Goal: Find specific fact: Find contact information

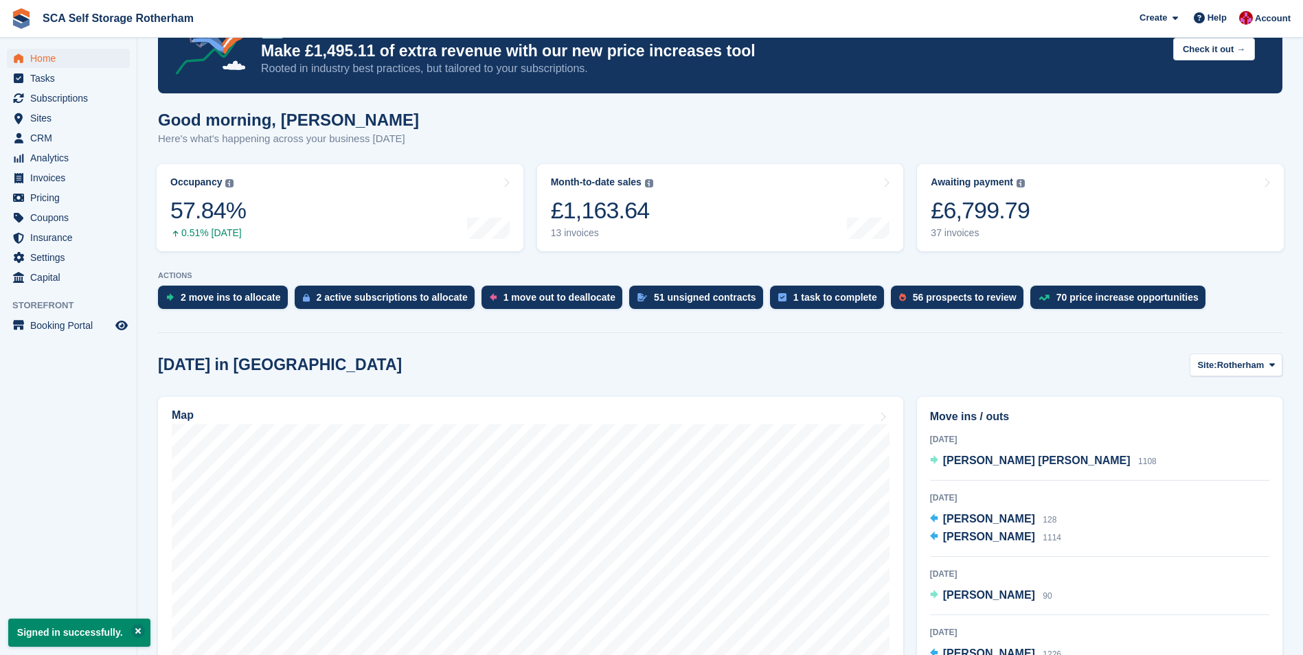
scroll to position [275, 0]
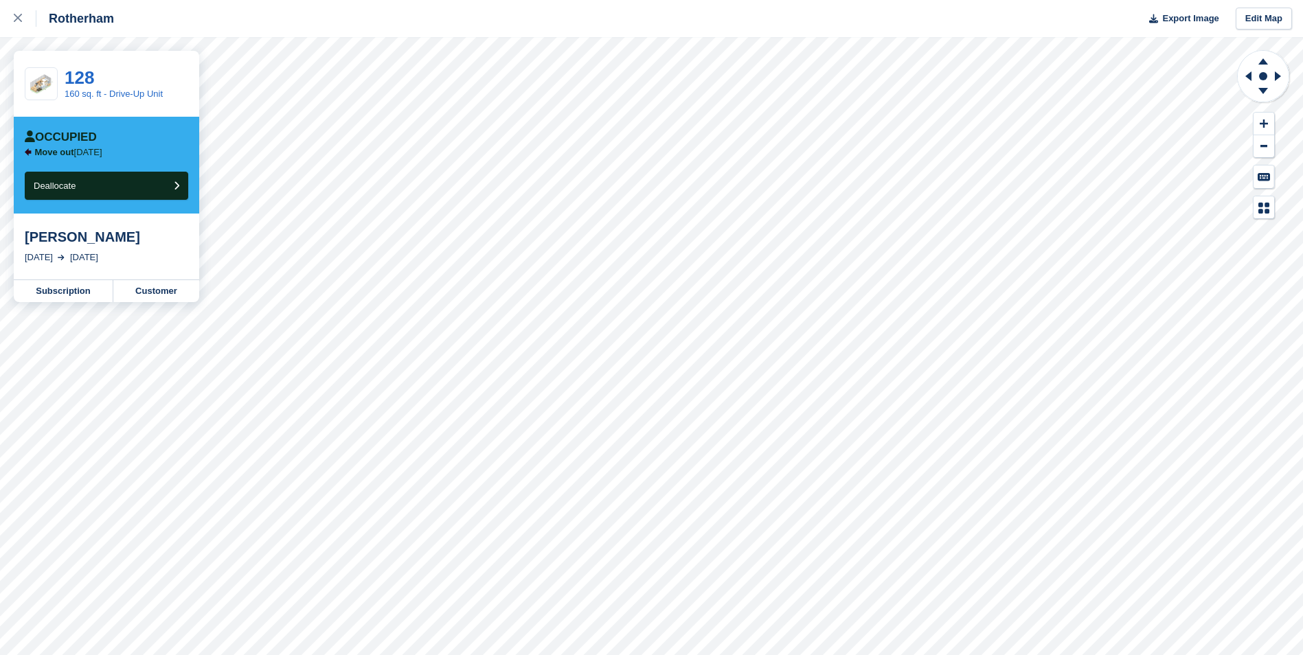
click at [146, 257] on div "Rotherham Export Image Edit Map 128 160 sq. ft - Drive-Up Unit Occupied Move ou…" at bounding box center [651, 327] width 1303 height 655
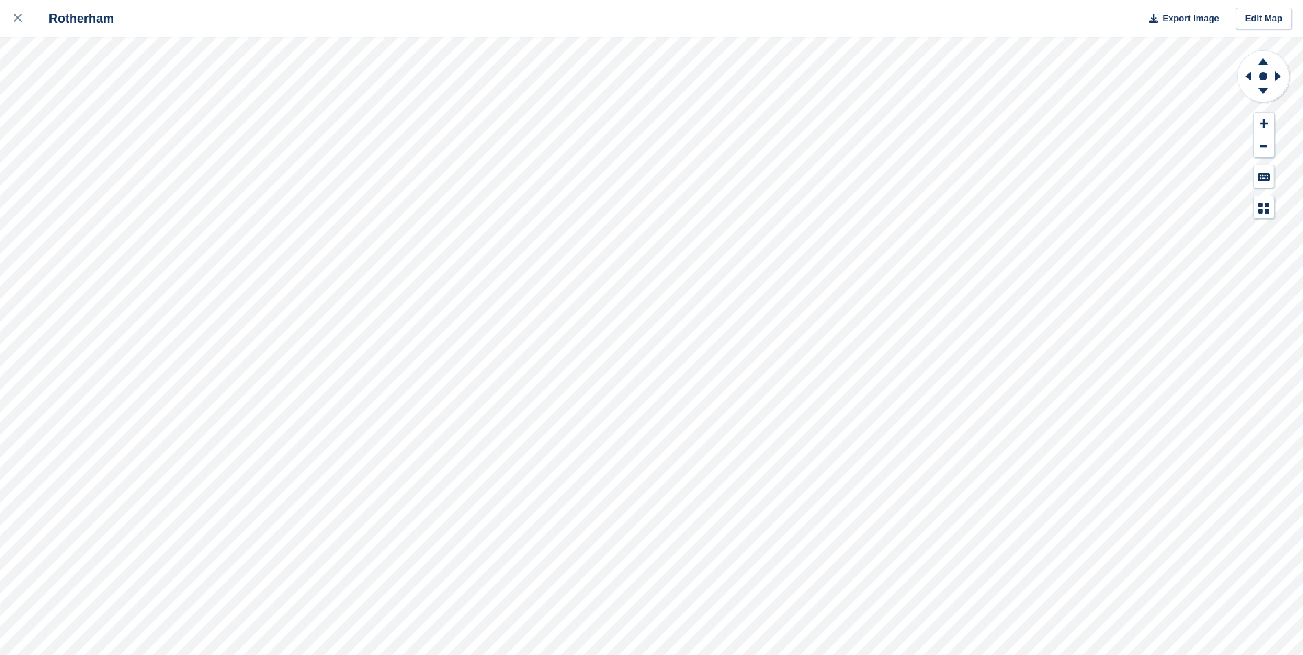
click at [148, 262] on div "Rotherham Export Image Edit Map" at bounding box center [651, 327] width 1303 height 655
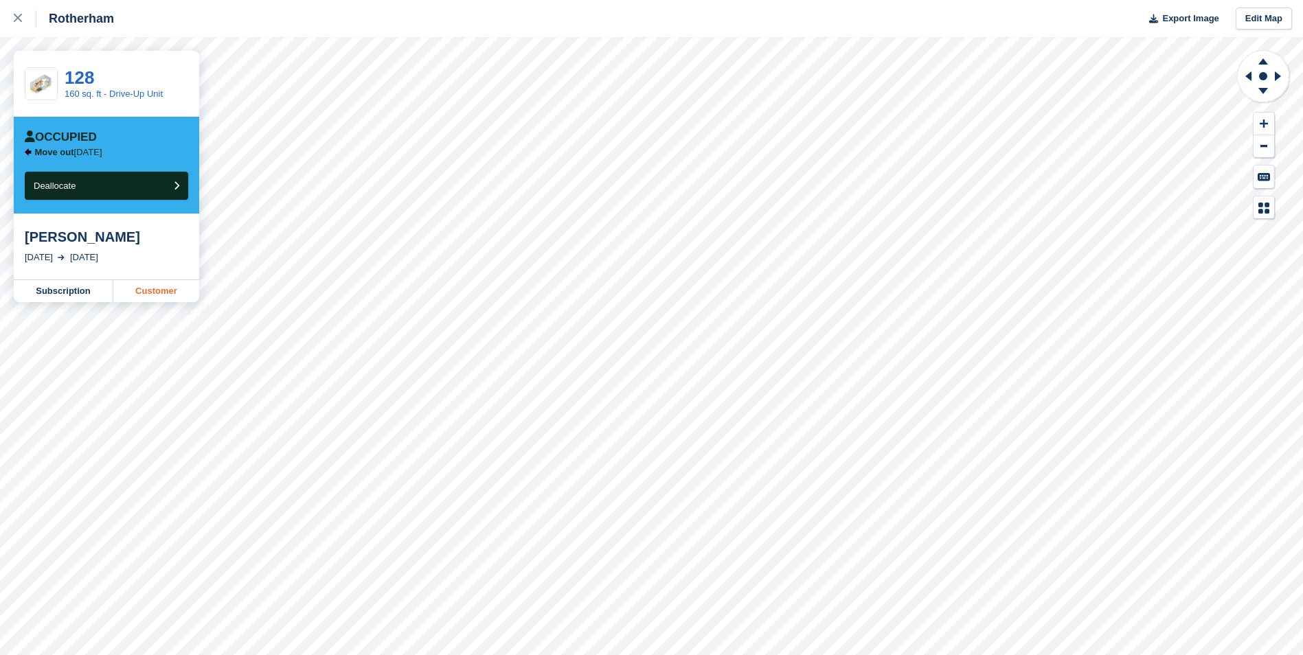
click at [170, 286] on link "Customer" at bounding box center [156, 291] width 86 height 22
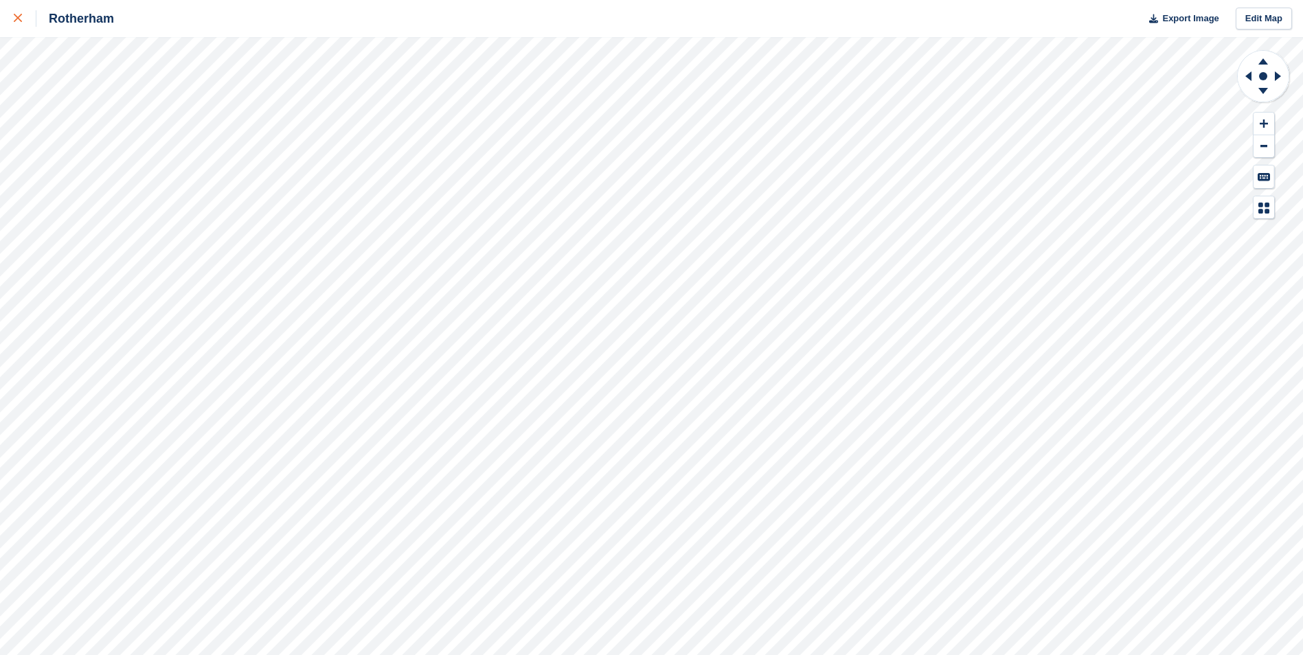
click at [7, 19] on link at bounding box center [18, 18] width 36 height 37
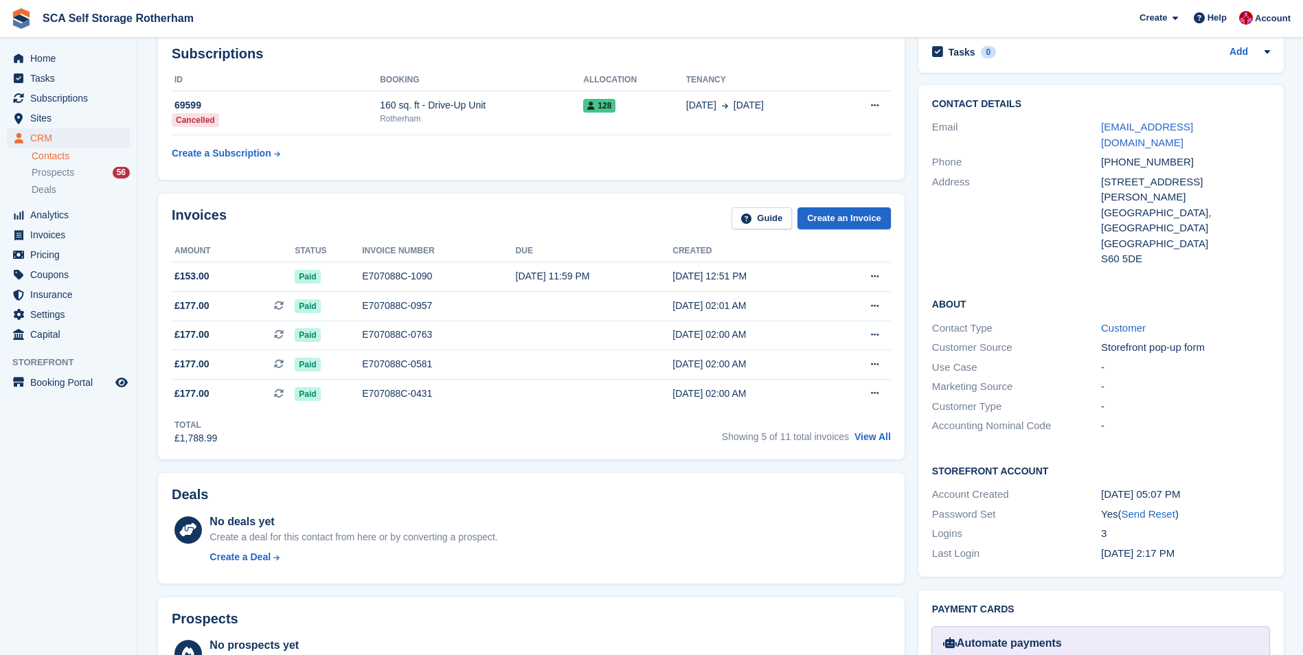
scroll to position [275, 0]
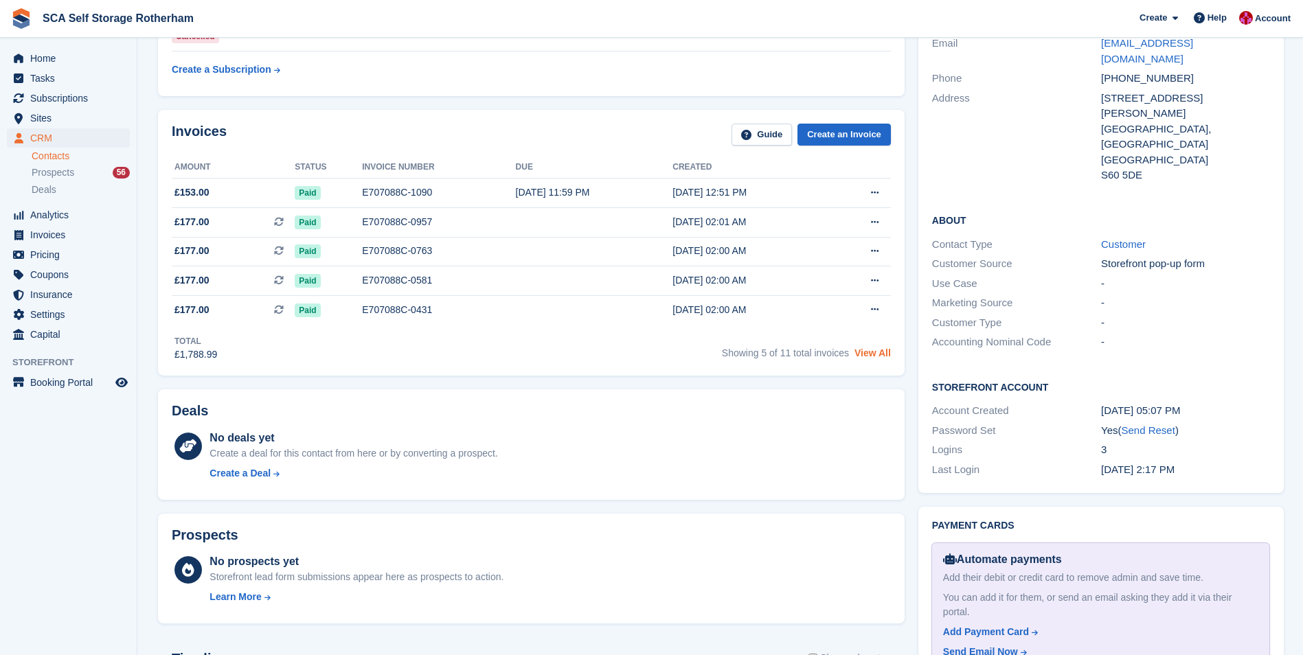
click at [876, 353] on link "View All" at bounding box center [873, 353] width 36 height 11
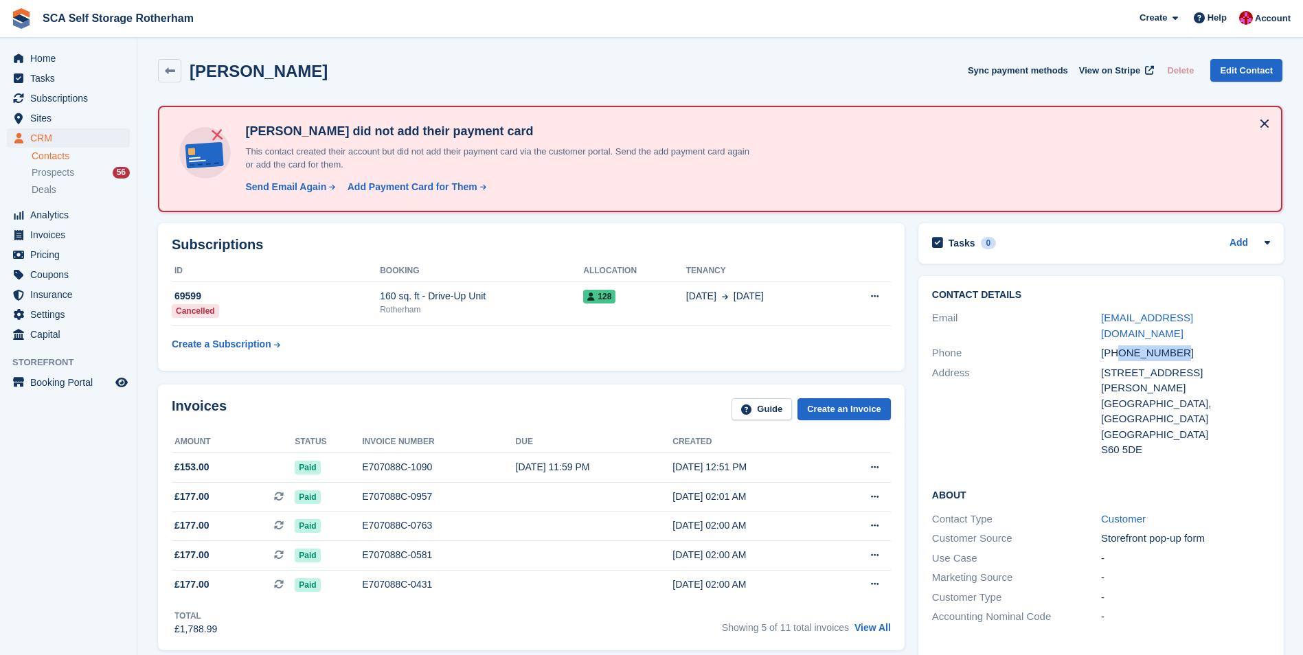
drag, startPoint x: 1176, startPoint y: 339, endPoint x: 1117, endPoint y: 335, distance: 59.2
click at [1117, 346] on div "+447958634043" at bounding box center [1185, 354] width 169 height 16
copy div "7958634043"
click at [74, 57] on span "Home" at bounding box center [71, 58] width 82 height 19
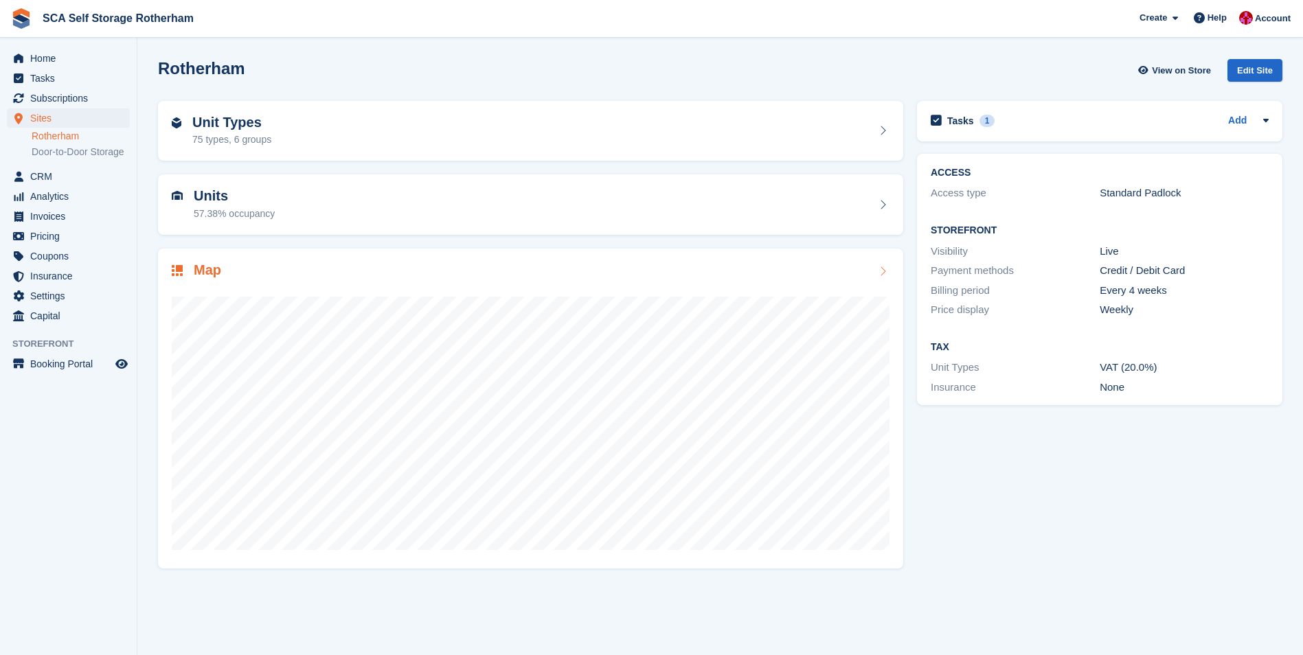
click at [272, 282] on div at bounding box center [531, 417] width 718 height 275
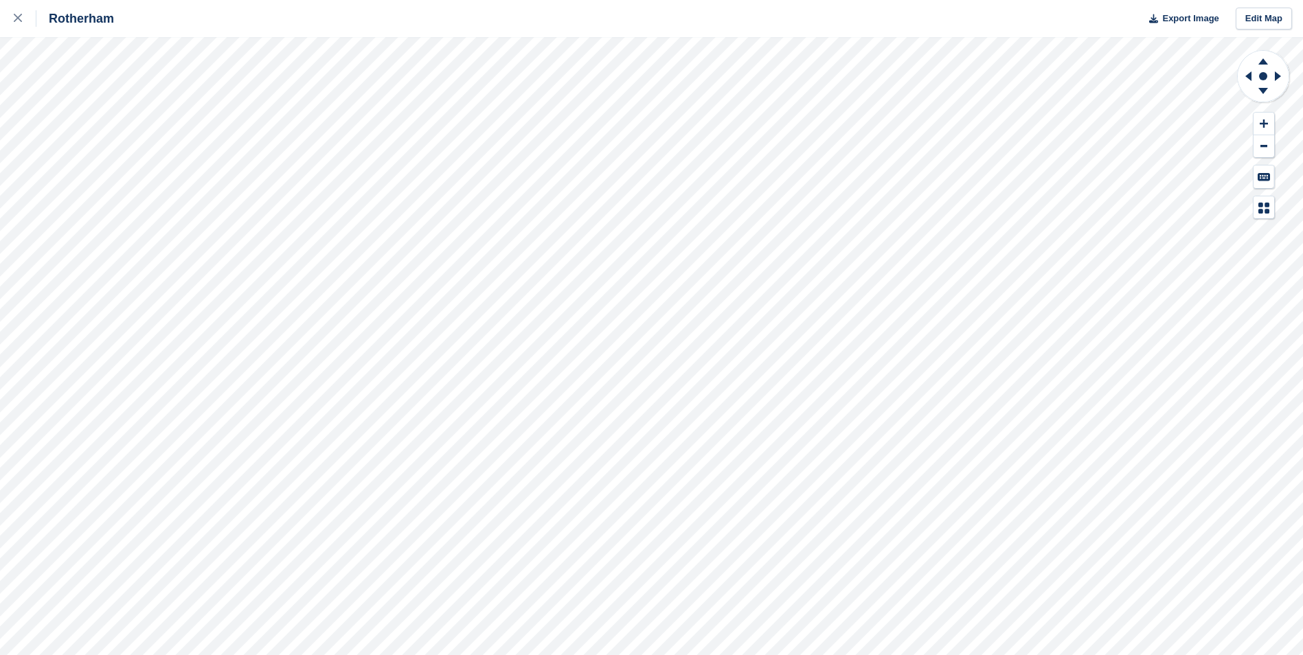
click at [96, 180] on div "Rotherham Export Image Edit Map" at bounding box center [651, 327] width 1303 height 655
click at [13, 27] on link at bounding box center [18, 18] width 36 height 37
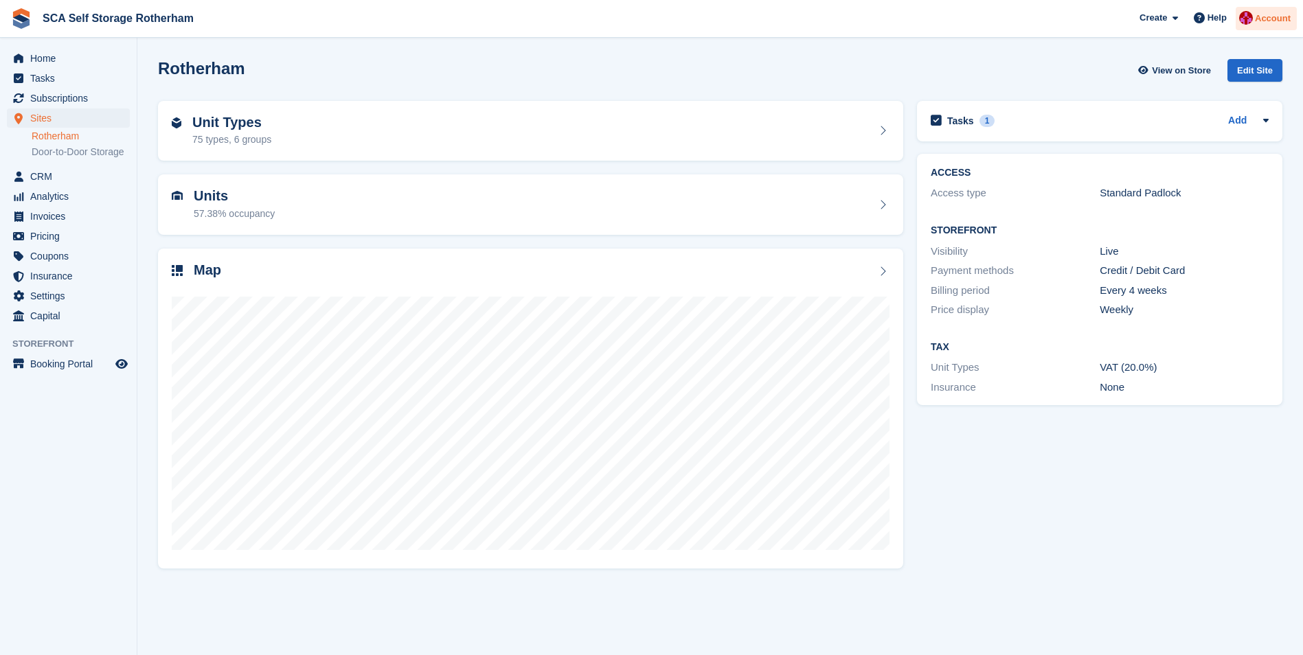
click at [1253, 14] on div at bounding box center [1246, 20] width 14 height 19
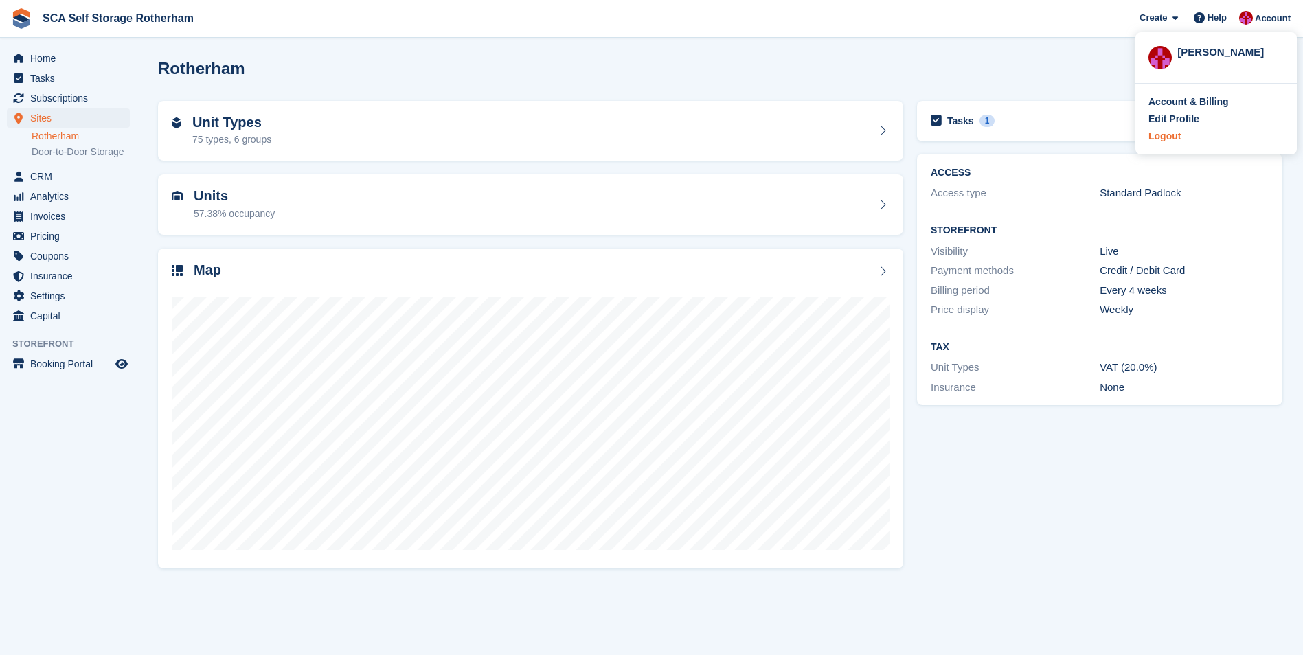
click at [1167, 133] on div "Logout" at bounding box center [1165, 136] width 32 height 14
